Goal: Navigation & Orientation: Find specific page/section

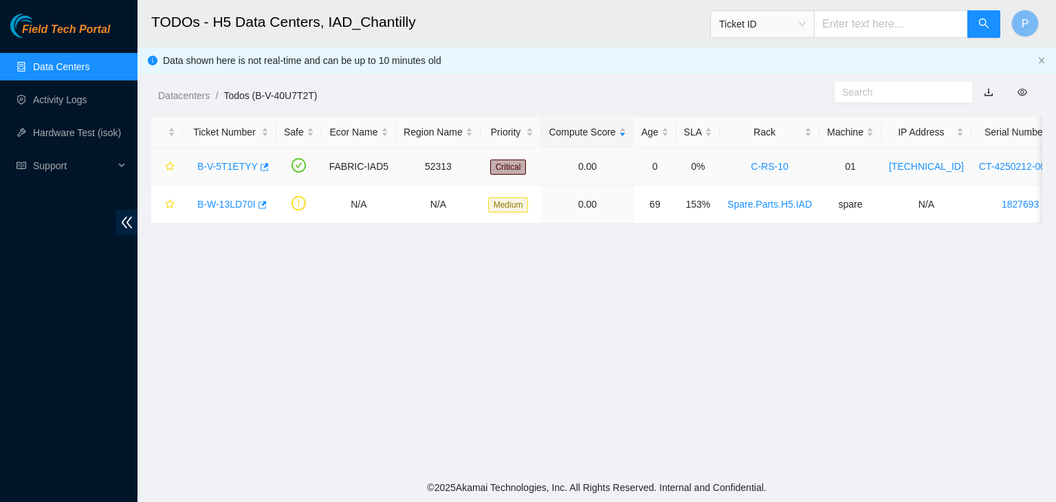
click at [221, 168] on link "B-V-5T1ETYY" at bounding box center [227, 166] width 60 height 11
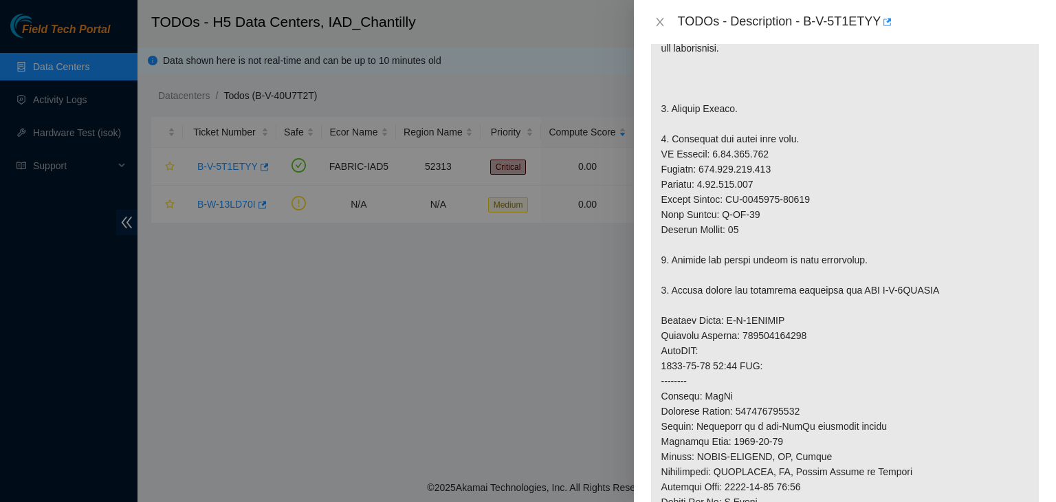
scroll to position [301, 0]
click at [657, 16] on button "Close" at bounding box center [659, 22] width 19 height 13
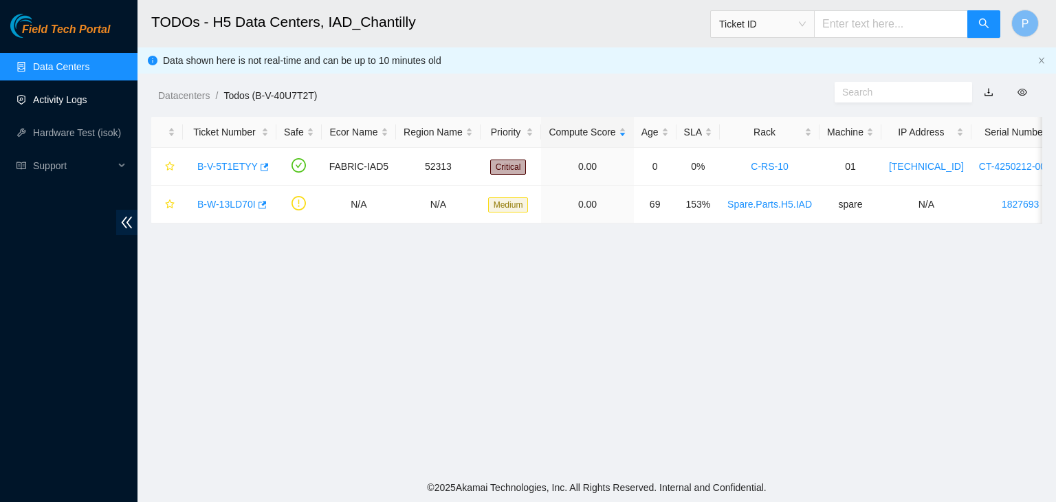
scroll to position [346, 0]
click at [43, 61] on link "Data Centers" at bounding box center [61, 66] width 56 height 11
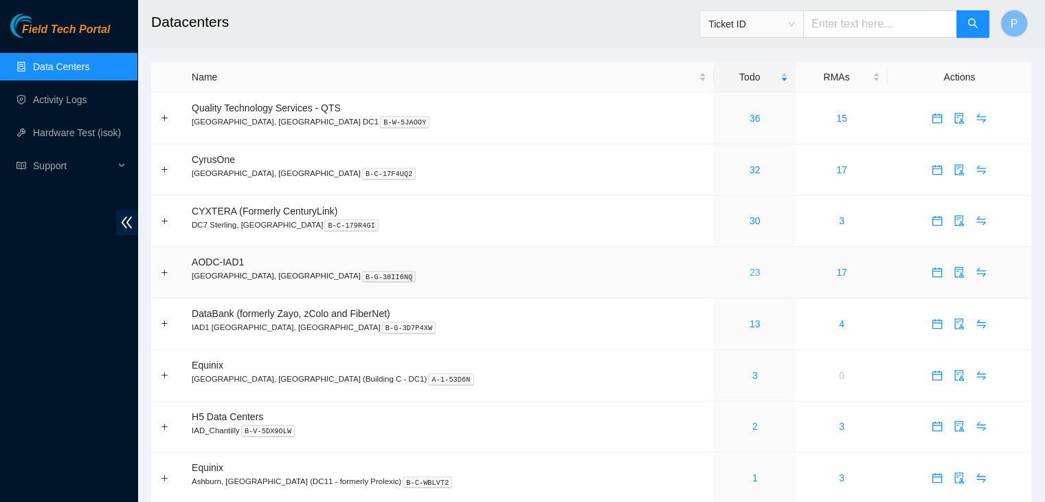
click at [750, 267] on link "23" at bounding box center [755, 272] width 11 height 11
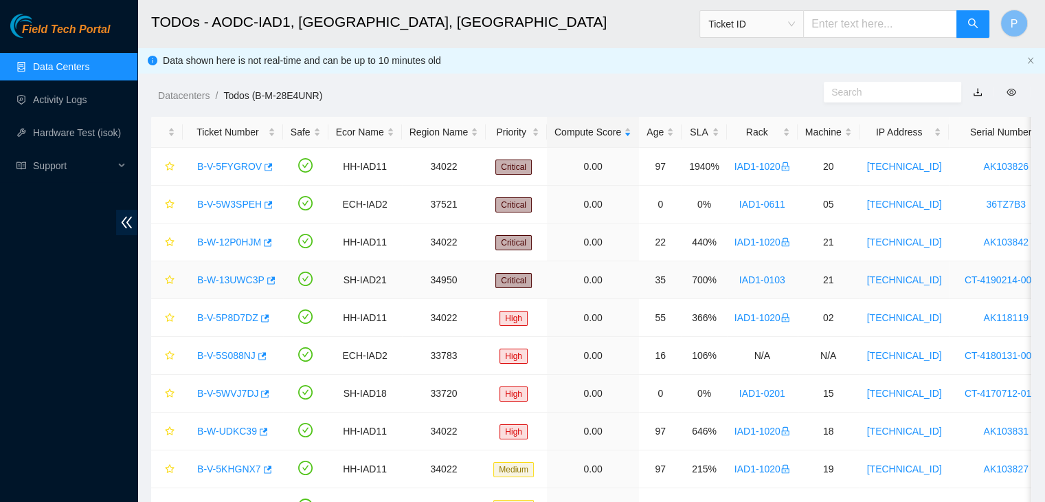
click at [234, 277] on link "B-W-13UWC3P" at bounding box center [230, 279] width 67 height 11
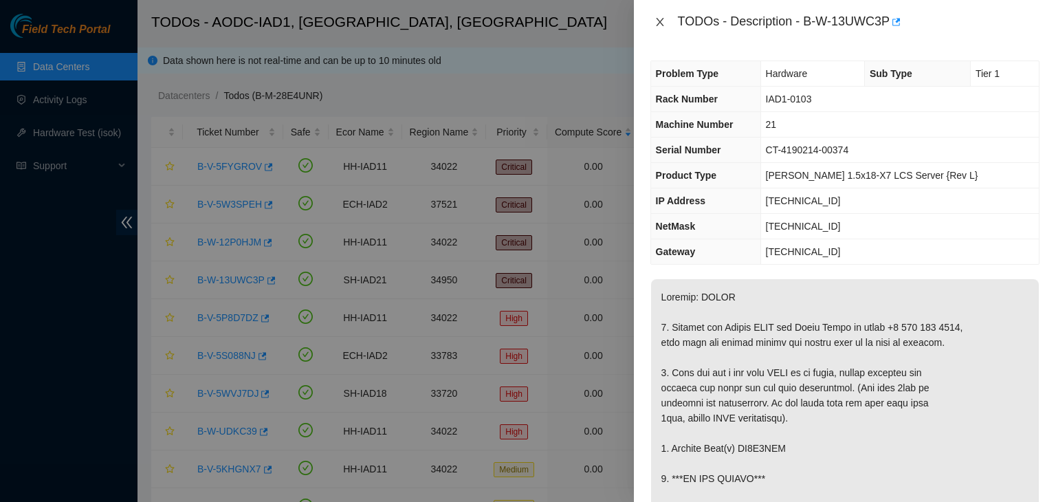
click at [665, 20] on icon "close" at bounding box center [659, 21] width 11 height 11
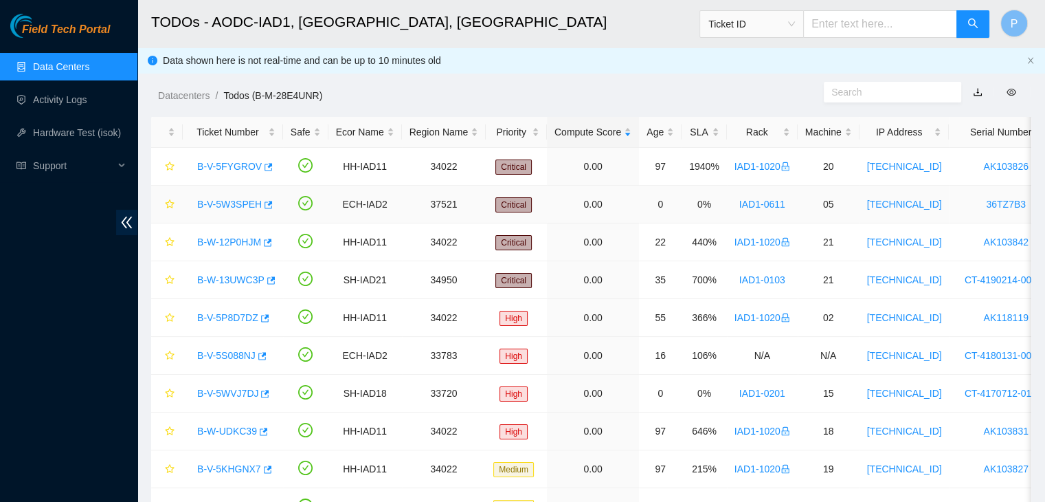
click at [228, 203] on link "B-V-5W3SPEH" at bounding box center [229, 204] width 65 height 11
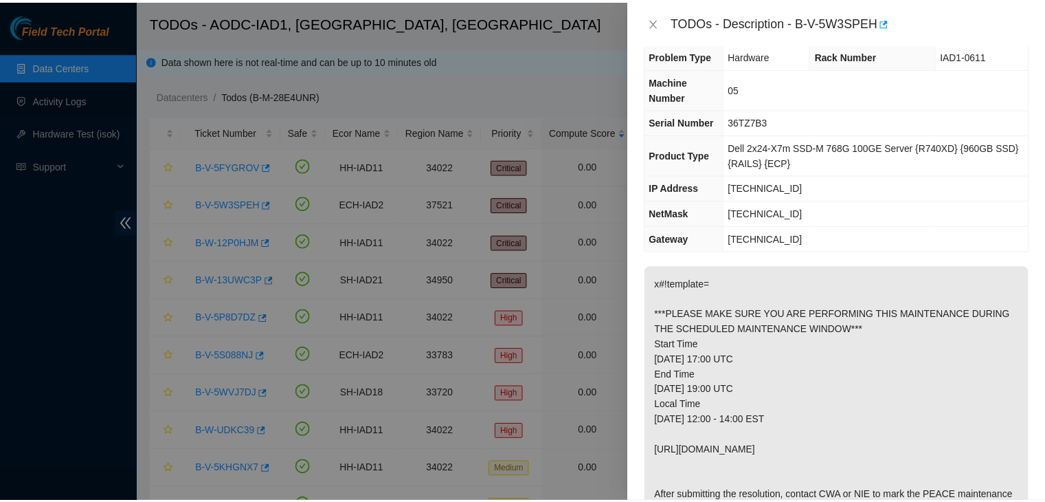
scroll to position [19, 0]
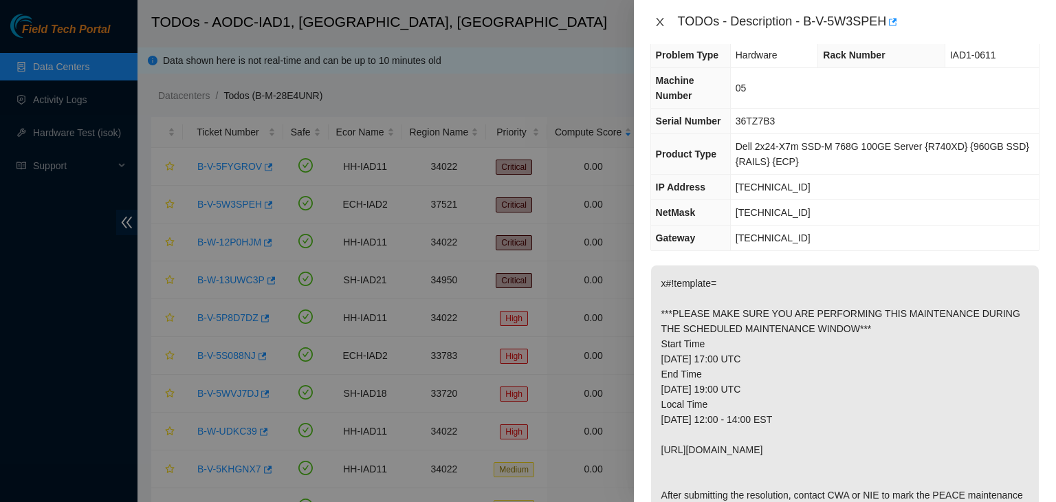
click at [659, 23] on icon "close" at bounding box center [659, 21] width 11 height 11
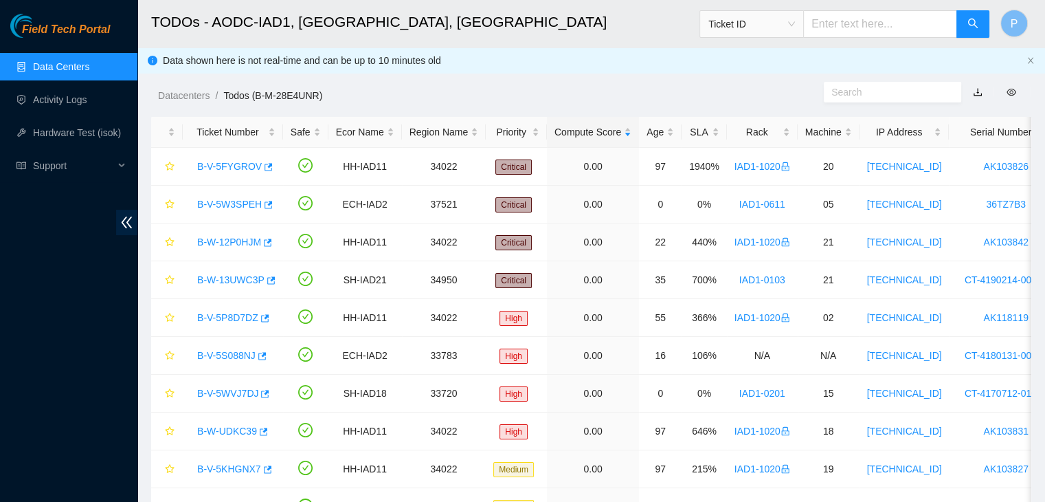
click at [104, 458] on div "Field Tech Portal Data Centers Activity Logs Hardware Test (isok) Support" at bounding box center [68, 258] width 137 height 488
click at [61, 69] on link "Data Centers" at bounding box center [61, 66] width 56 height 11
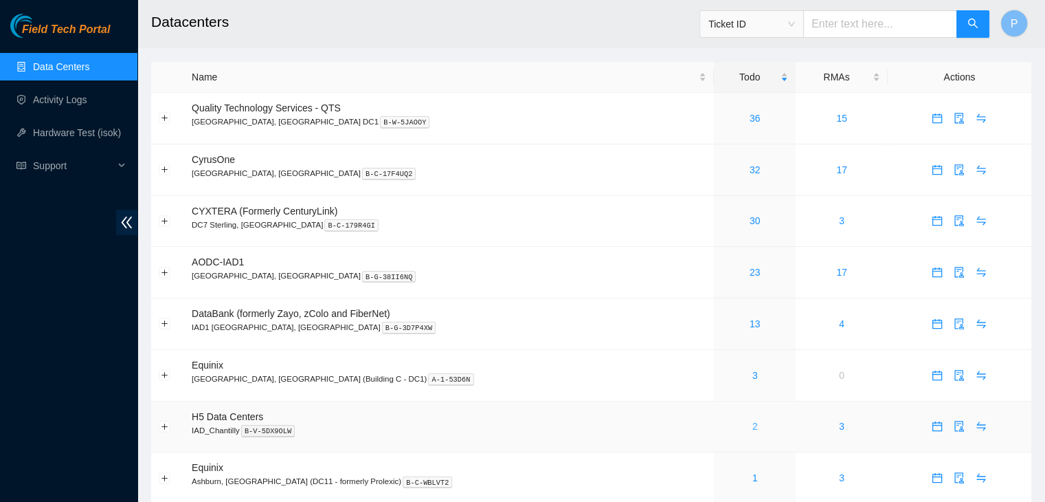
click at [753, 426] on link "2" at bounding box center [755, 426] width 5 height 11
